Goal: Task Accomplishment & Management: Complete application form

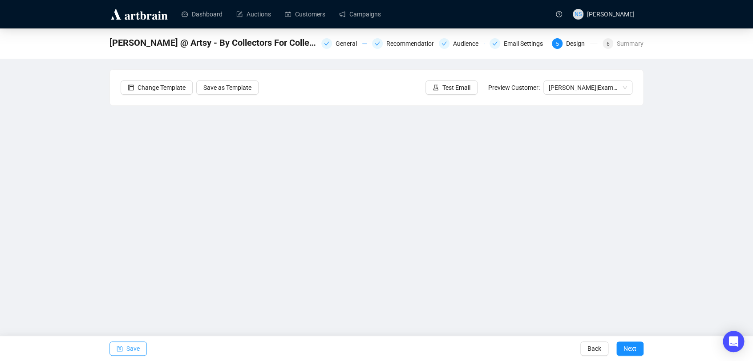
click at [135, 346] on span "Save" at bounding box center [132, 349] width 13 height 25
click at [130, 346] on span "Save" at bounding box center [132, 349] width 13 height 25
click at [626, 350] on span "Next" at bounding box center [630, 349] width 13 height 25
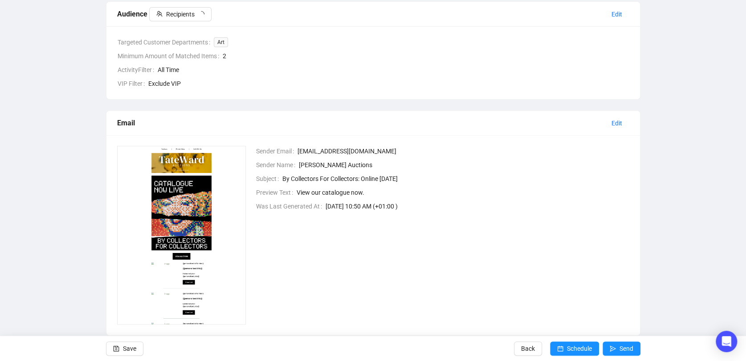
scroll to position [231, 0]
click at [617, 125] on span "Edit" at bounding box center [616, 123] width 11 height 10
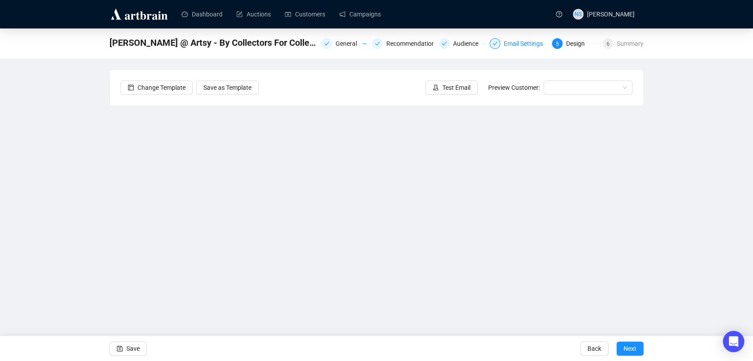
click at [519, 42] on div "Email Settings" at bounding box center [526, 43] width 45 height 11
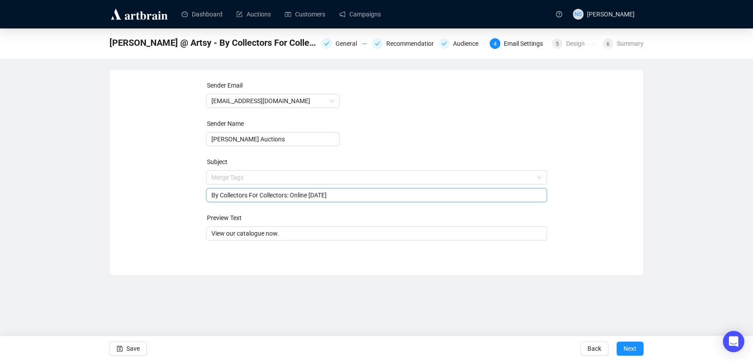
click at [346, 180] on span "Merge Tags By Collectors For Collectors: Online [DATE]" at bounding box center [376, 186] width 341 height 25
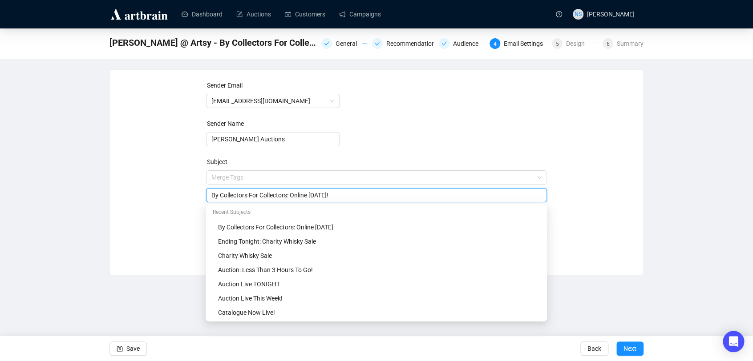
type input "By Collectors For Collectors: Online [DATE]!"
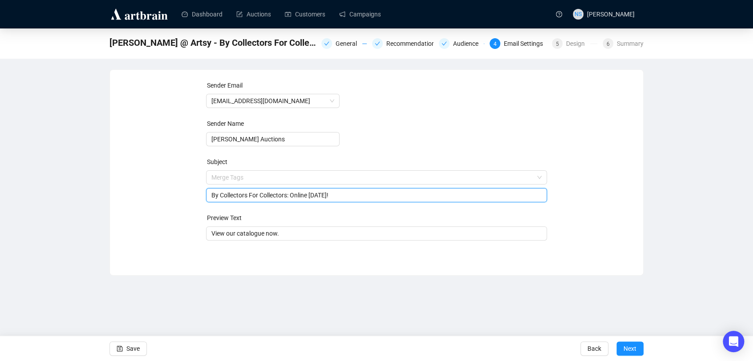
click at [584, 214] on div "Sender Email [EMAIL_ADDRESS][DOMAIN_NAME] Sender Name [PERSON_NAME] Auctions Su…" at bounding box center [377, 166] width 512 height 171
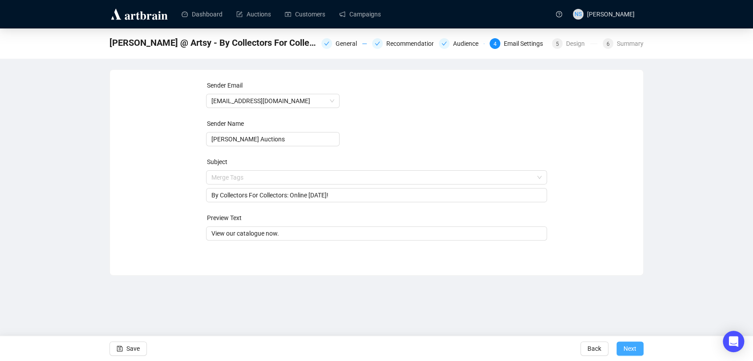
click at [638, 348] on button "Next" at bounding box center [630, 349] width 27 height 14
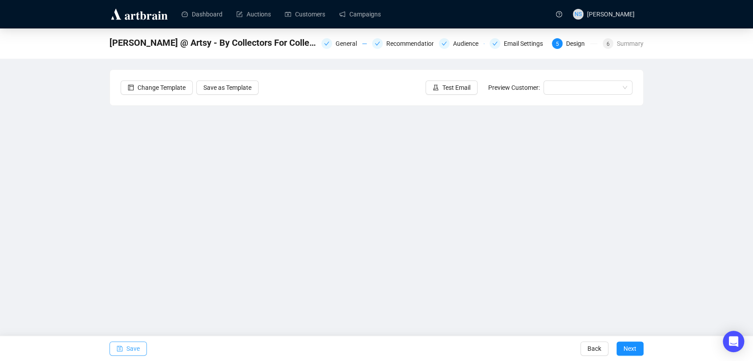
click at [138, 351] on span "Save" at bounding box center [132, 349] width 13 height 25
click at [469, 85] on span "Test Email" at bounding box center [456, 88] width 28 height 10
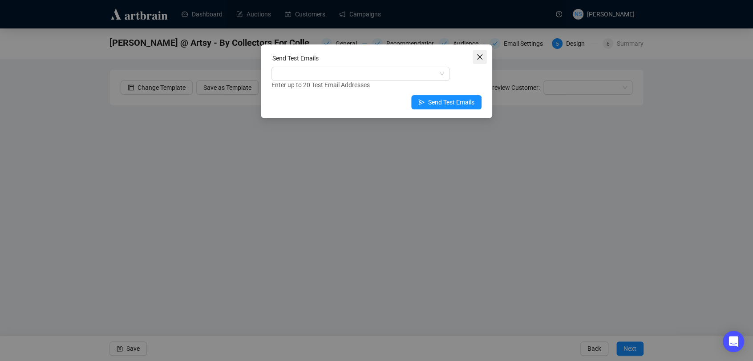
click at [480, 57] on icon "close" at bounding box center [479, 56] width 7 height 7
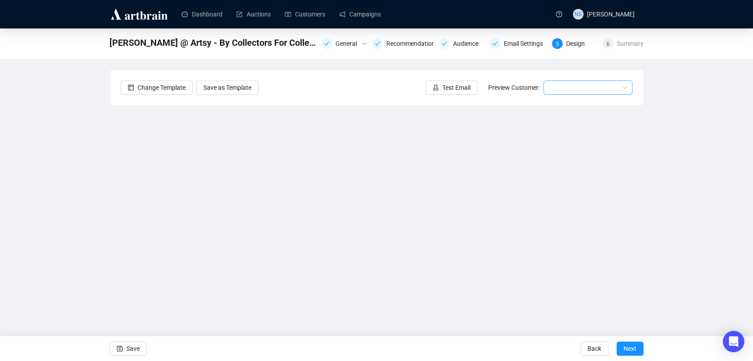
click at [572, 86] on input "search" at bounding box center [584, 87] width 70 height 13
click at [562, 123] on div "[PERSON_NAME] | Example" at bounding box center [588, 120] width 75 height 10
click at [636, 347] on span "Next" at bounding box center [630, 349] width 13 height 25
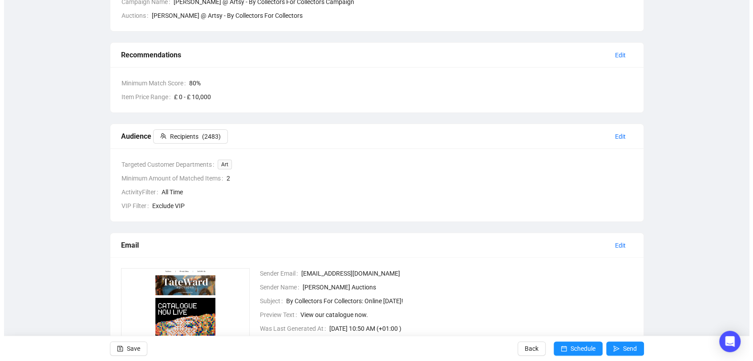
scroll to position [249, 0]
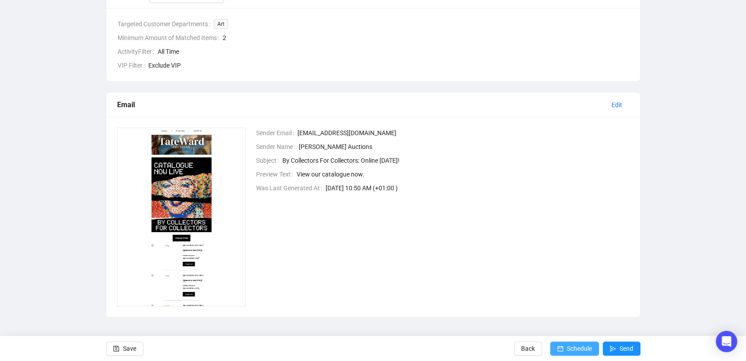
click at [579, 348] on span "Schedule" at bounding box center [579, 349] width 25 height 25
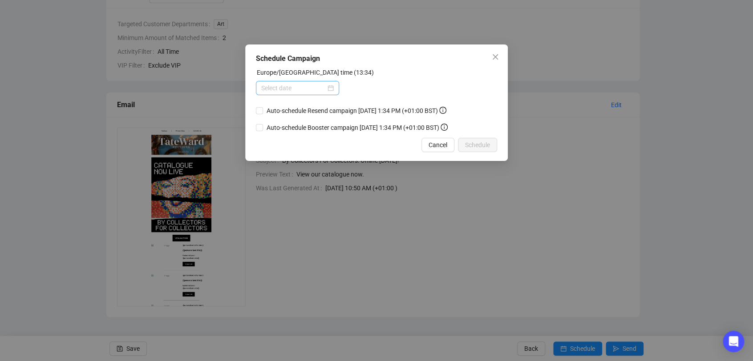
click at [337, 88] on div at bounding box center [297, 88] width 83 height 14
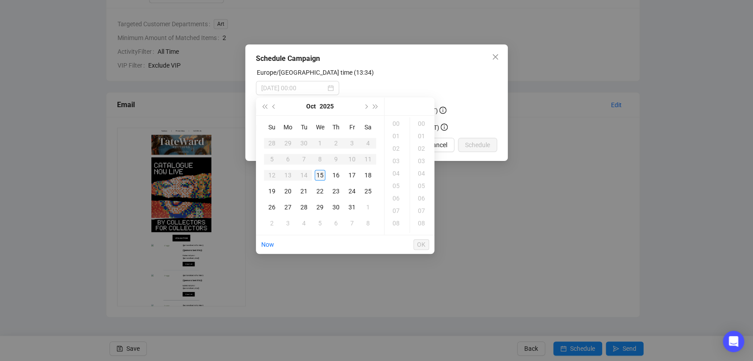
click at [321, 176] on div "15" at bounding box center [320, 175] width 11 height 11
click at [396, 185] on div "19" at bounding box center [396, 186] width 21 height 12
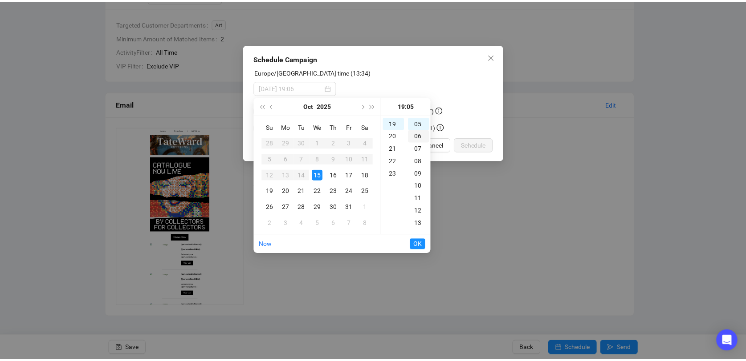
scroll to position [0, 0]
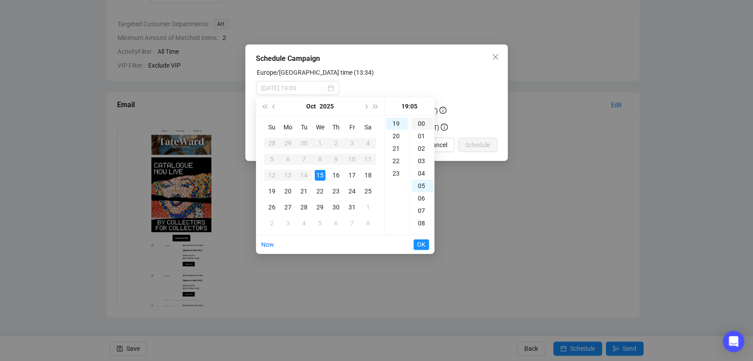
click at [422, 124] on div "00" at bounding box center [422, 124] width 21 height 12
type input "[DATE] 19:00"
click at [425, 245] on span "OK" at bounding box center [421, 244] width 8 height 17
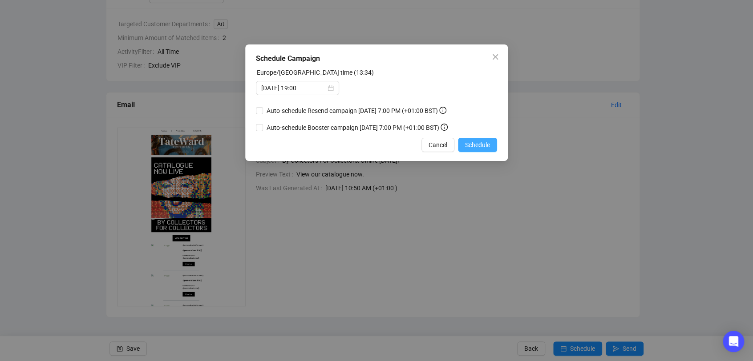
click at [483, 149] on span "Schedule" at bounding box center [477, 145] width 25 height 10
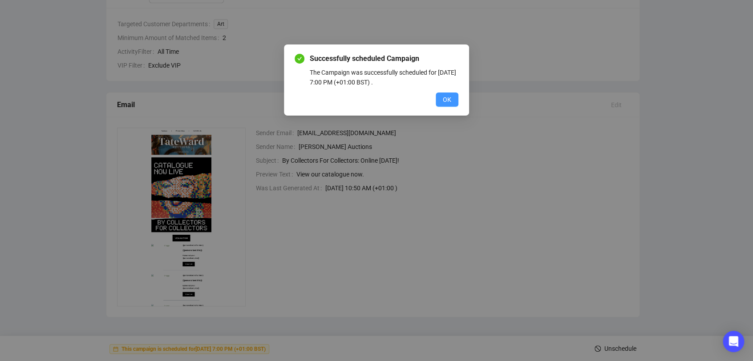
click at [449, 97] on span "OK" at bounding box center [447, 100] width 8 height 10
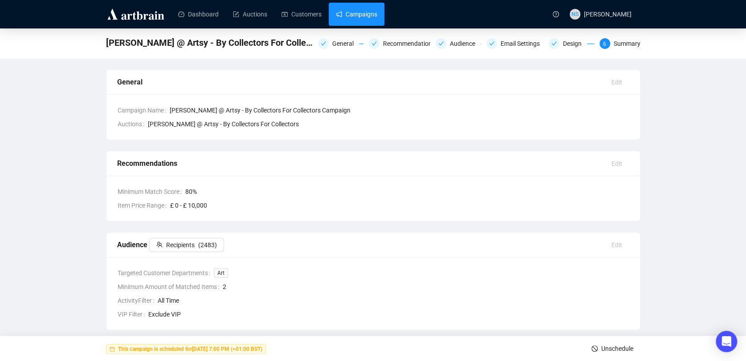
click at [348, 9] on link "Campaigns" at bounding box center [356, 14] width 41 height 23
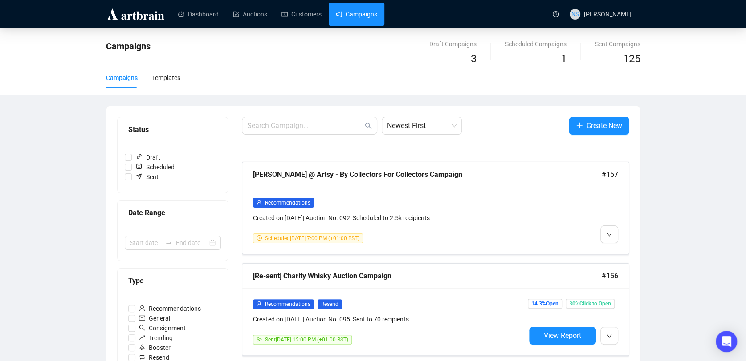
click at [353, 21] on link "Campaigns" at bounding box center [356, 14] width 41 height 23
click at [236, 20] on link "Auctions" at bounding box center [250, 14] width 34 height 23
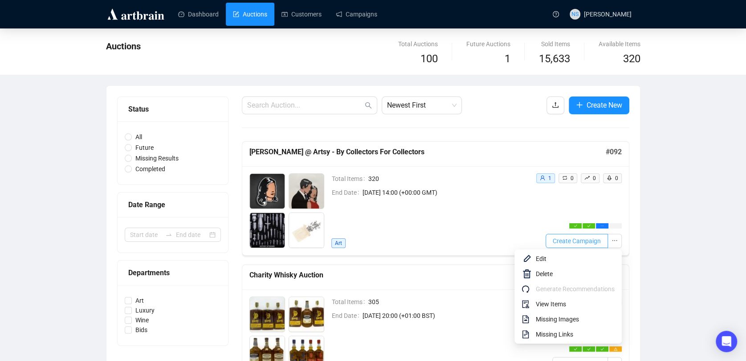
click at [583, 239] on span "Create Campaign" at bounding box center [576, 241] width 48 height 10
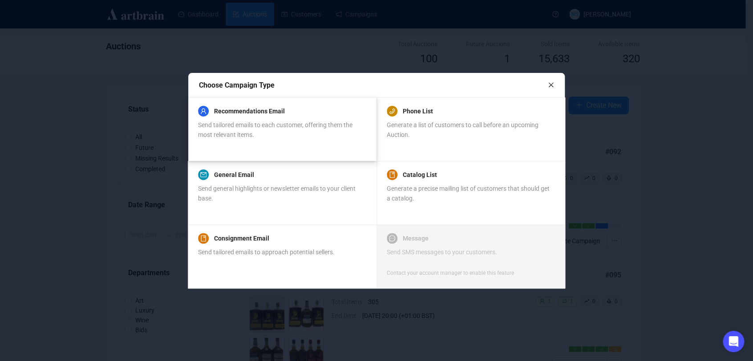
click at [231, 122] on span "Send tailored emails to each customer, offering them the most relevant items." at bounding box center [275, 130] width 154 height 17
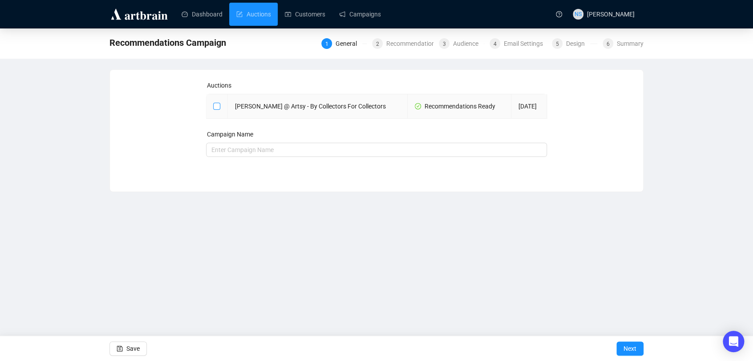
click at [217, 110] on label at bounding box center [216, 106] width 7 height 10
click at [217, 109] on input "checkbox" at bounding box center [216, 106] width 6 height 6
checkbox input "true"
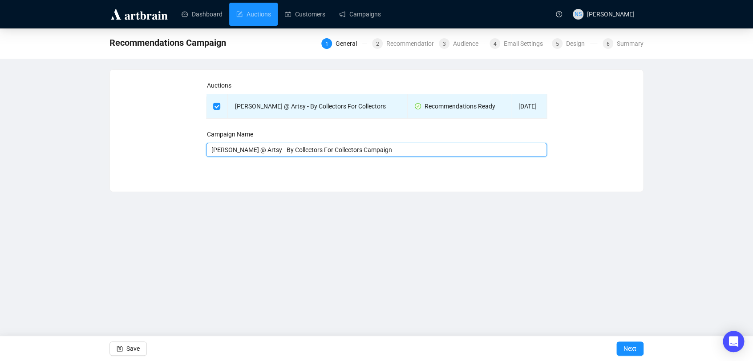
drag, startPoint x: 271, startPoint y: 152, endPoint x: 181, endPoint y: 153, distance: 89.5
click at [181, 153] on div "Auctions [PERSON_NAME] @ Artsy - By Collectors For Collectors Recommendations R…" at bounding box center [377, 124] width 512 height 87
click at [299, 150] on input "By Collectors For Collectors Campaign" at bounding box center [376, 150] width 341 height 14
type input "By Collectors For Collectors - ONLINE NOW"
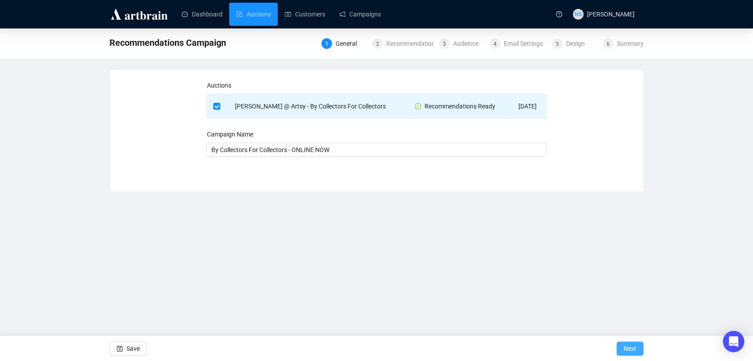
click at [625, 347] on span "Next" at bounding box center [630, 349] width 13 height 25
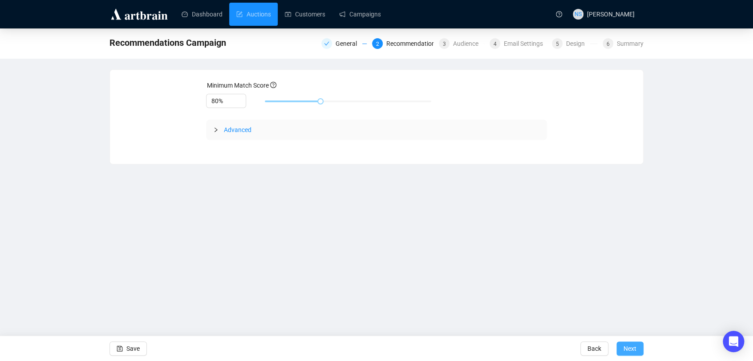
click at [629, 348] on span "Next" at bounding box center [630, 349] width 13 height 25
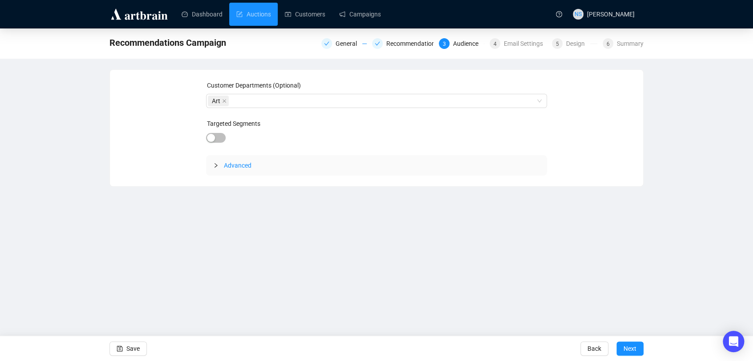
click at [629, 348] on span "Next" at bounding box center [630, 349] width 13 height 25
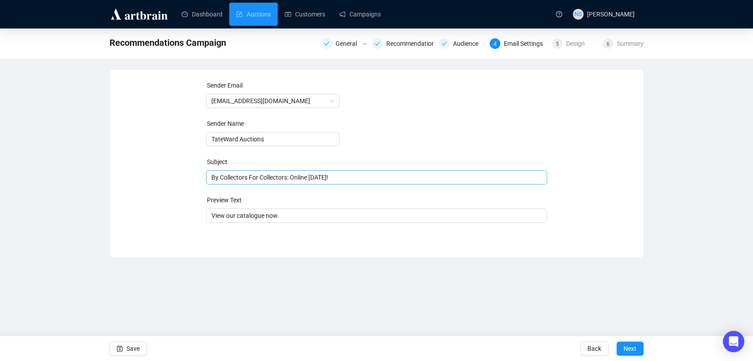
click at [210, 177] on div "By Collectors For Collectors: Online [DATE]!" at bounding box center [376, 177] width 341 height 14
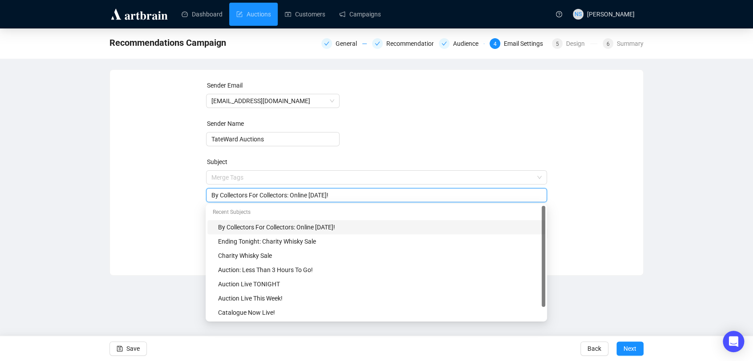
click at [215, 195] on input "By Collectors For Collectors: Online [DATE]!" at bounding box center [376, 196] width 331 height 10
drag, startPoint x: 387, startPoint y: 195, endPoint x: 333, endPoint y: 201, distance: 54.1
click at [333, 201] on div "ONLINE NOW: By Collectors For Collectors: Online [DATE]!" at bounding box center [376, 195] width 341 height 14
type input "ONLINE NOW: By Collectors For Collectors"
click at [182, 184] on div "Sender Email [EMAIL_ADDRESS][DOMAIN_NAME] Sender Name TateWard Auctions Subject…" at bounding box center [377, 166] width 512 height 171
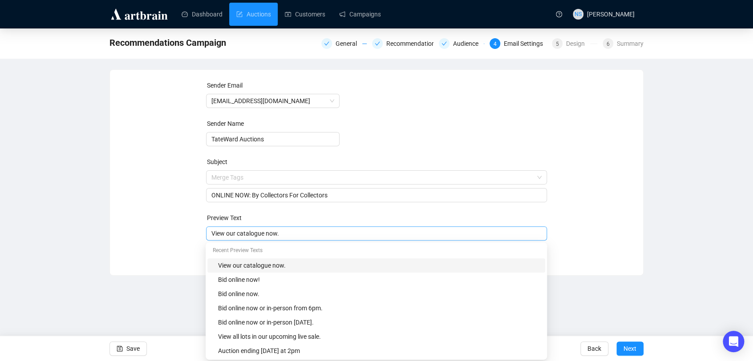
click at [211, 239] on div "View our catalogue now." at bounding box center [376, 234] width 341 height 14
click at [223, 235] on input "View our catalogue now." at bounding box center [376, 234] width 331 height 10
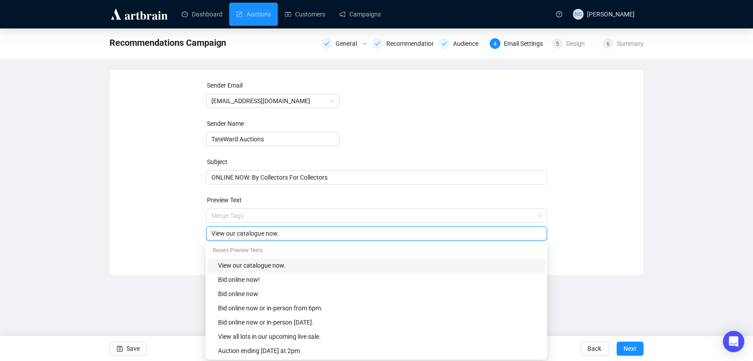
click at [223, 235] on input "View our catalogue now." at bounding box center [376, 234] width 331 height 10
type input "Don't miss your chance to bid!"
click at [631, 196] on div "Sender Email [EMAIL_ADDRESS][DOMAIN_NAME] Sender Name TateWard Auctions Subject…" at bounding box center [377, 166] width 512 height 171
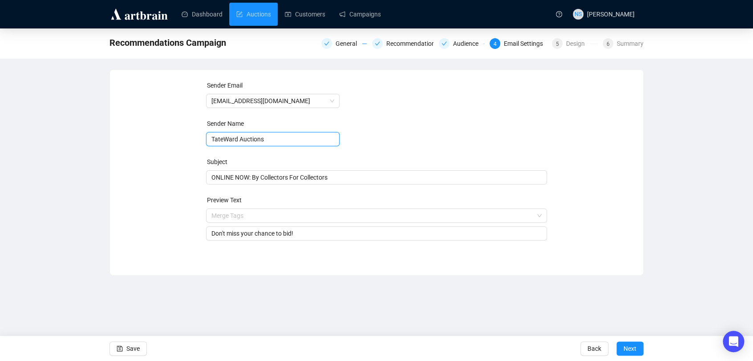
click at [222, 143] on input "TateWard Auctions" at bounding box center [273, 139] width 134 height 14
type input "[PERSON_NAME] Auctions"
click at [616, 240] on div "Sender Email [EMAIL_ADDRESS][DOMAIN_NAME] Sender Name [PERSON_NAME] Auctions Su…" at bounding box center [377, 166] width 512 height 171
click at [633, 348] on span "Next" at bounding box center [630, 349] width 13 height 25
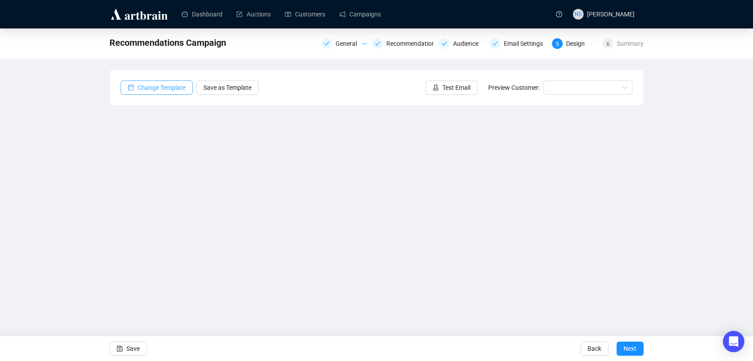
click at [180, 85] on span "Change Template" at bounding box center [162, 88] width 48 height 10
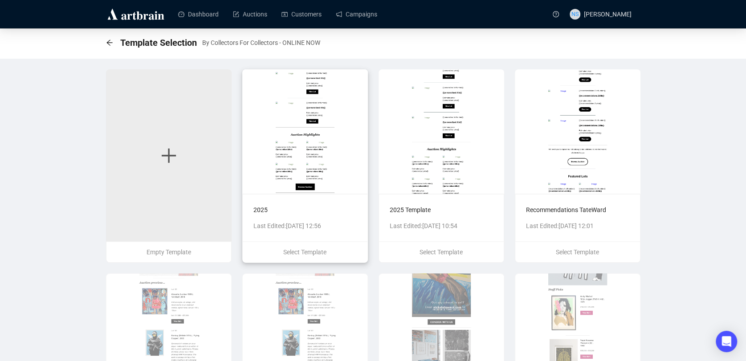
click at [296, 132] on img at bounding box center [305, 131] width 126 height 125
